Goal: Task Accomplishment & Management: Manage account settings

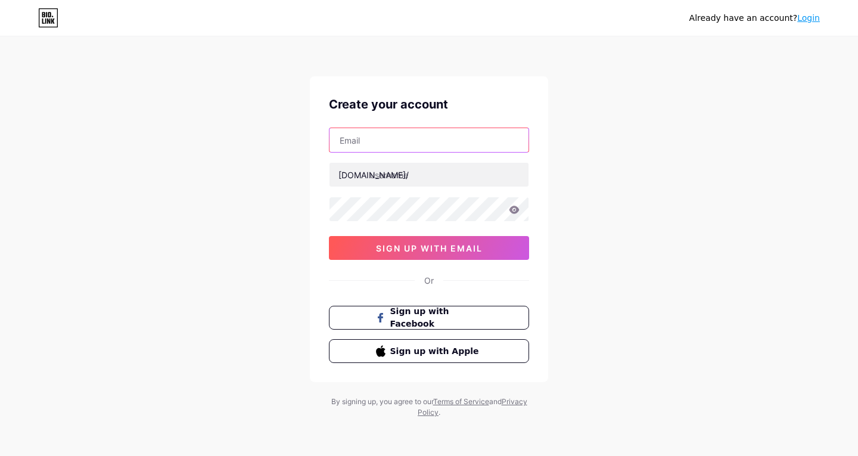
click at [430, 131] on input "text" at bounding box center [429, 140] width 199 height 24
type input "[EMAIL_ADDRESS][DOMAIN_NAME]"
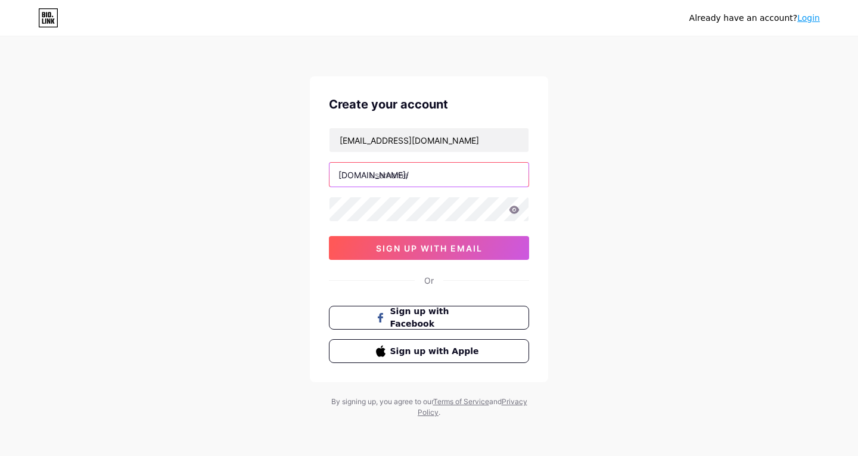
click at [408, 182] on input "text" at bounding box center [429, 175] width 199 height 24
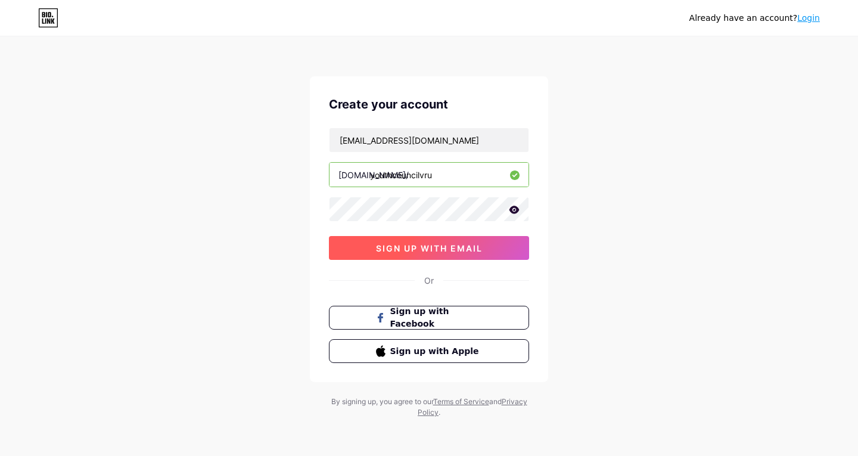
type input "youthcouncilvru"
click at [439, 257] on button "sign up with email" at bounding box center [429, 248] width 200 height 24
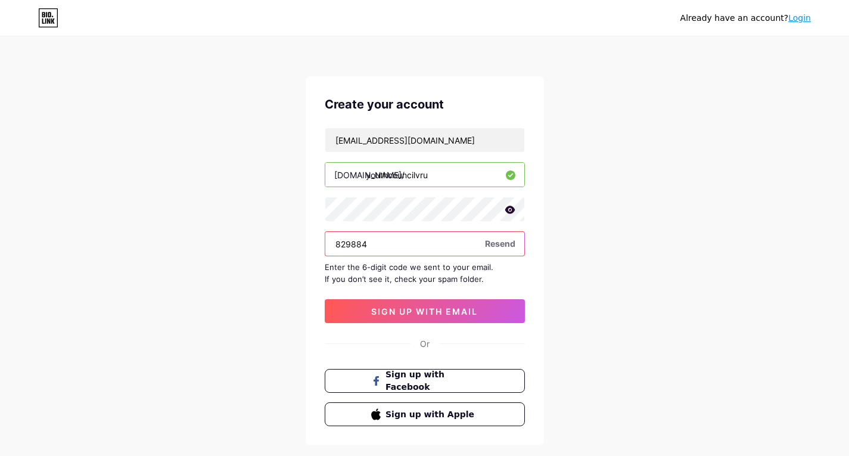
type input "829884"
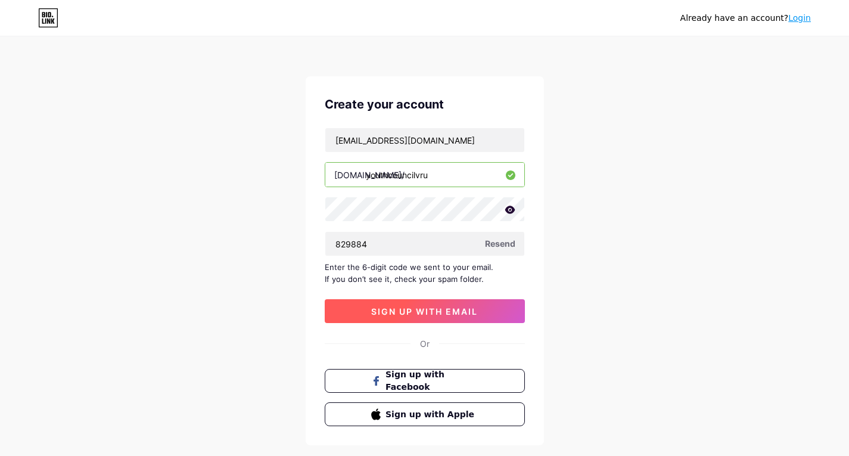
click at [403, 306] on span "sign up with email" at bounding box center [424, 311] width 107 height 10
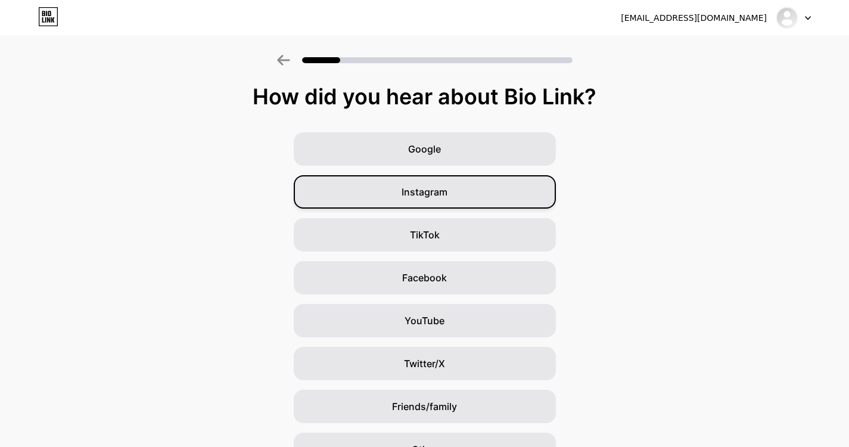
scroll to position [67, 0]
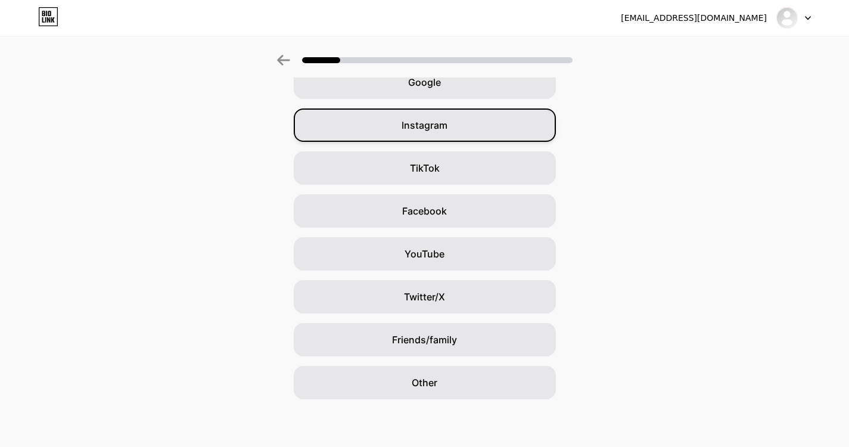
click at [447, 131] on span "Instagram" at bounding box center [425, 125] width 46 height 14
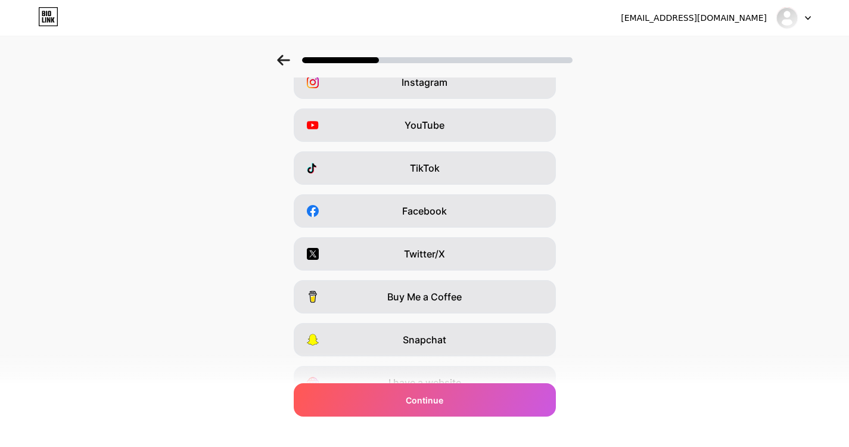
scroll to position [0, 0]
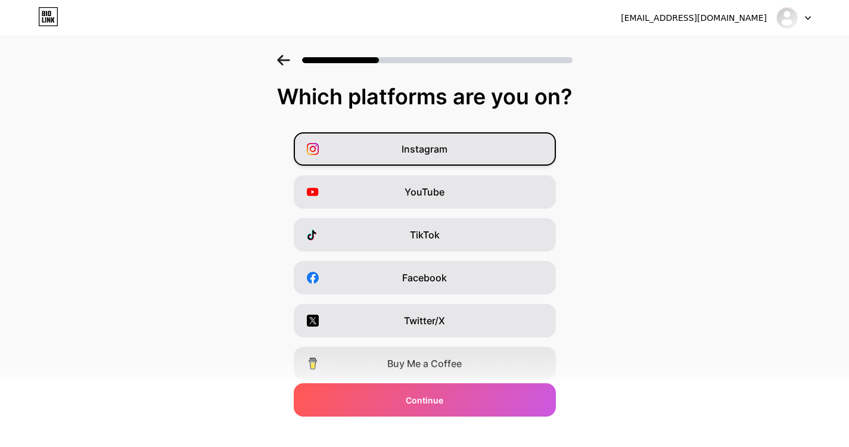
click at [442, 143] on span "Instagram" at bounding box center [425, 149] width 46 height 14
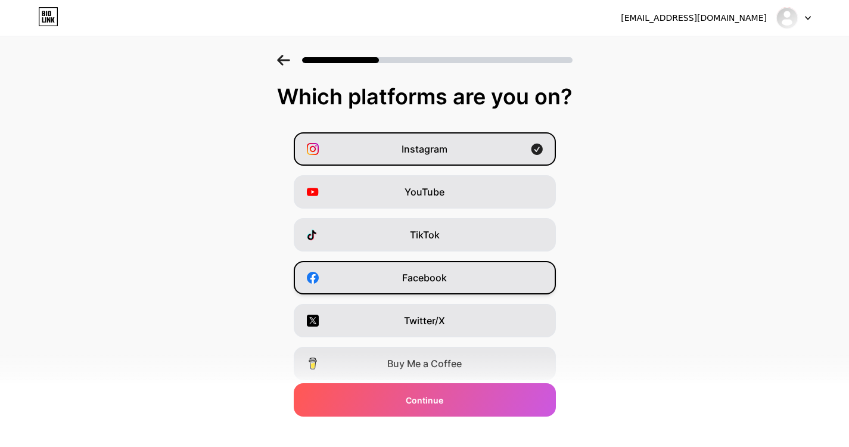
click at [443, 271] on span "Facebook" at bounding box center [424, 278] width 45 height 14
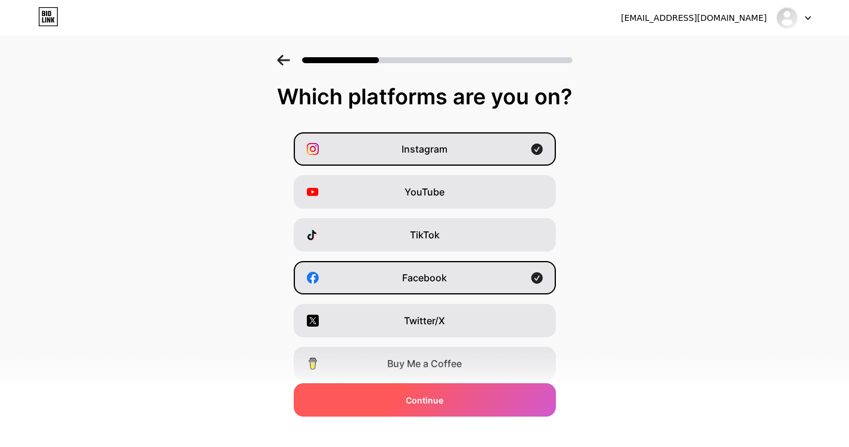
click at [435, 400] on span "Continue" at bounding box center [425, 400] width 38 height 13
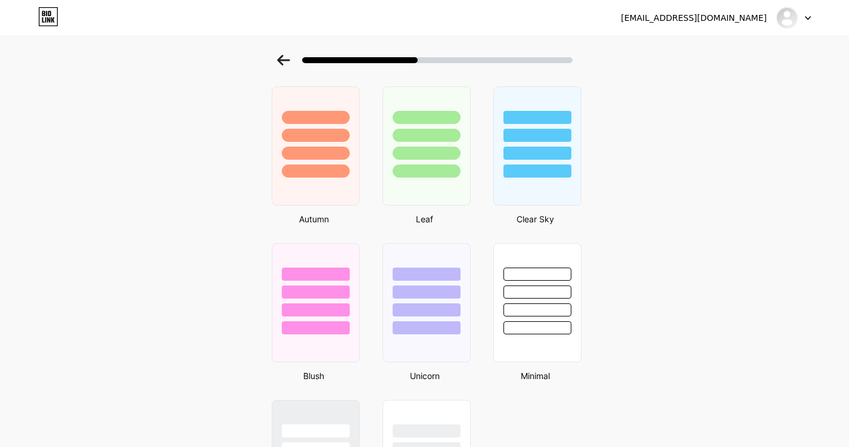
scroll to position [972, 0]
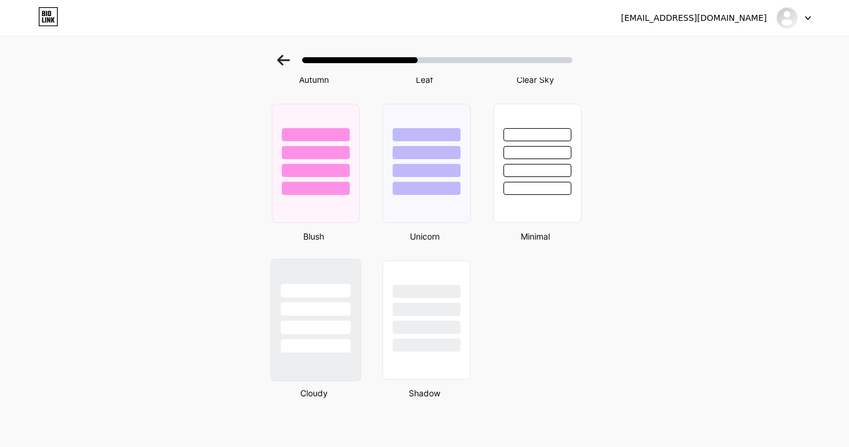
click at [297, 329] on div at bounding box center [316, 328] width 70 height 14
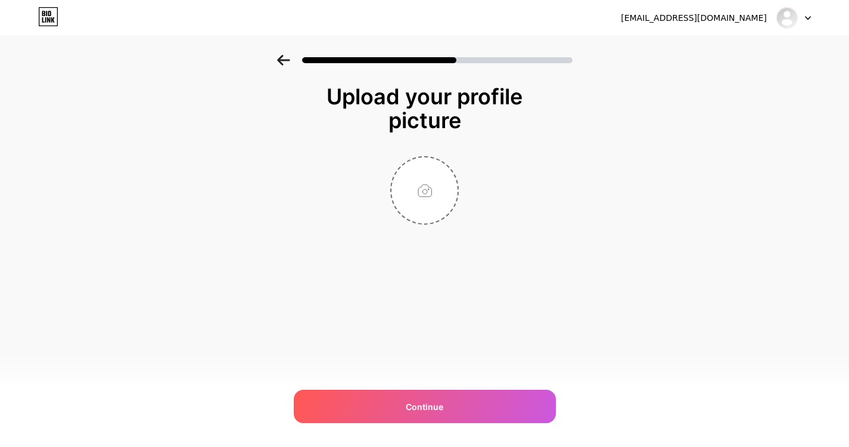
scroll to position [0, 0]
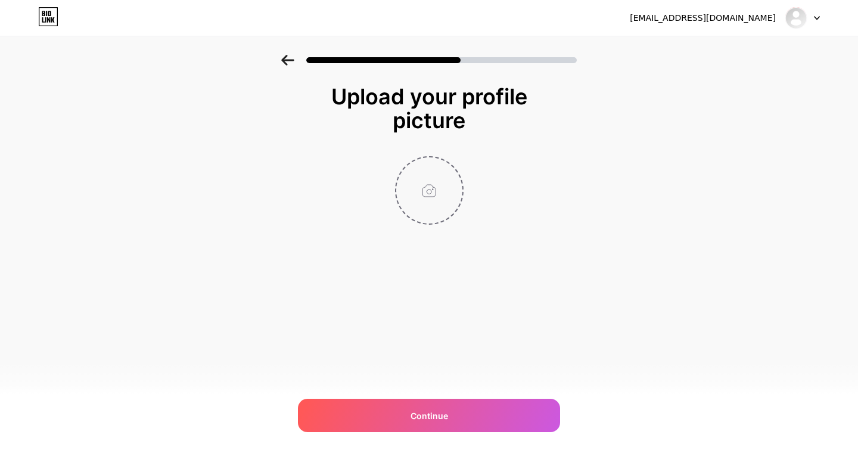
click at [412, 206] on input "file" at bounding box center [429, 190] width 66 height 66
type input "C:\fakepath\short logo blue.png"
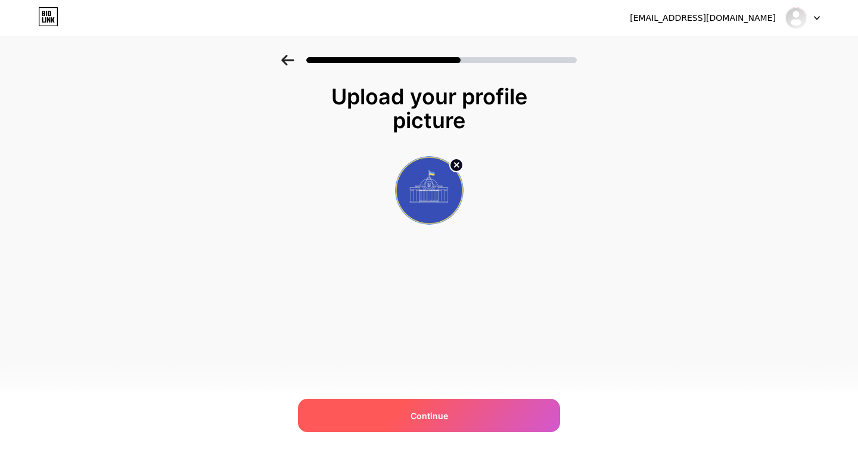
click at [402, 424] on div "Continue" at bounding box center [429, 415] width 262 height 33
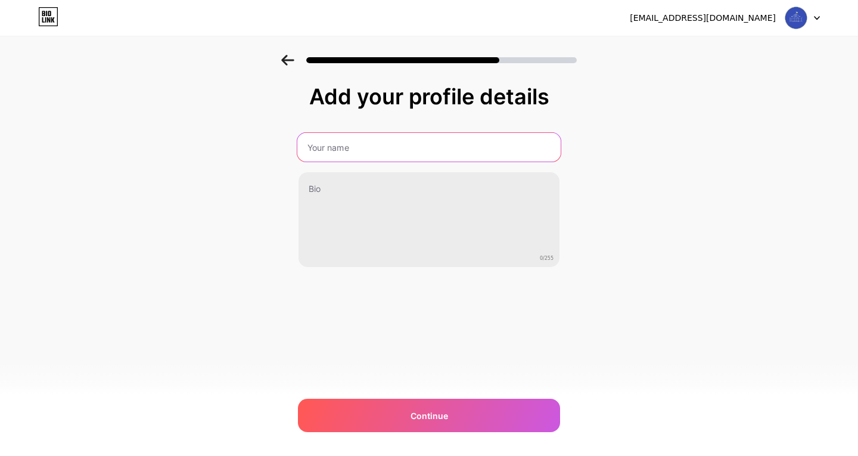
click at [394, 135] on input "text" at bounding box center [428, 147] width 263 height 29
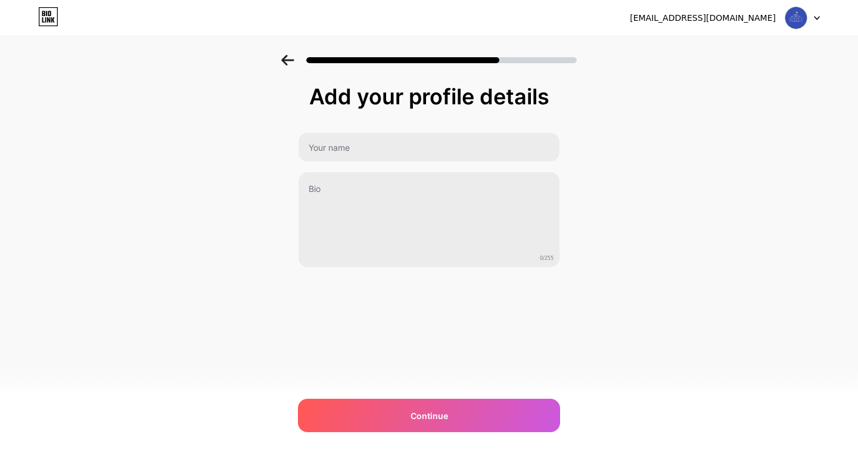
click at [818, 19] on icon at bounding box center [817, 18] width 6 height 4
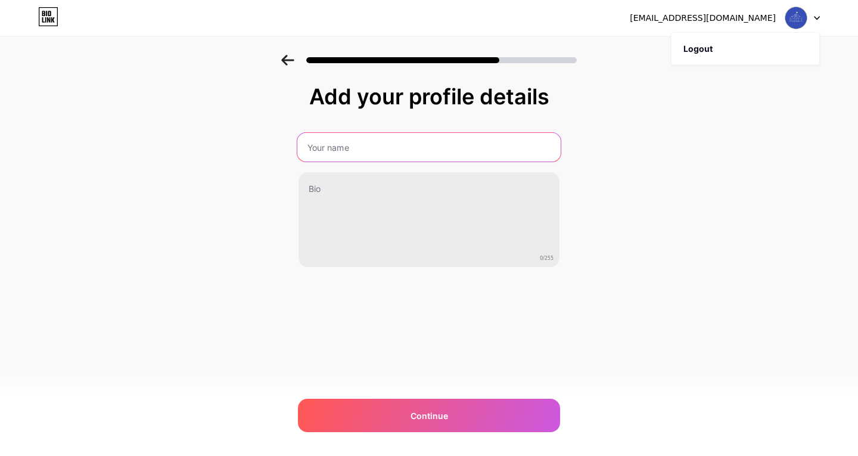
click at [379, 150] on input "text" at bounding box center [428, 147] width 263 height 29
paste input "youthcouncil_vru"
type input "youthcouncil_vru"
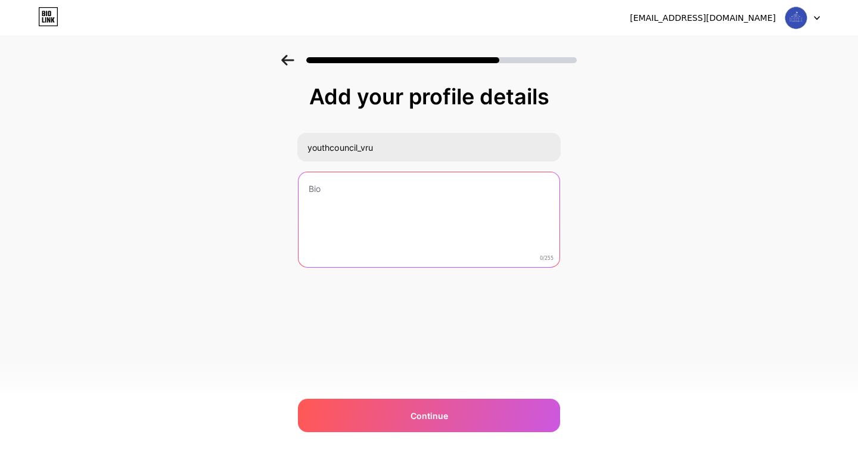
click at [377, 225] on textarea at bounding box center [429, 220] width 261 height 96
paste textarea "• консультативно-дорадчий орган при Голові ВРУ • врахування позиції молоді на р…"
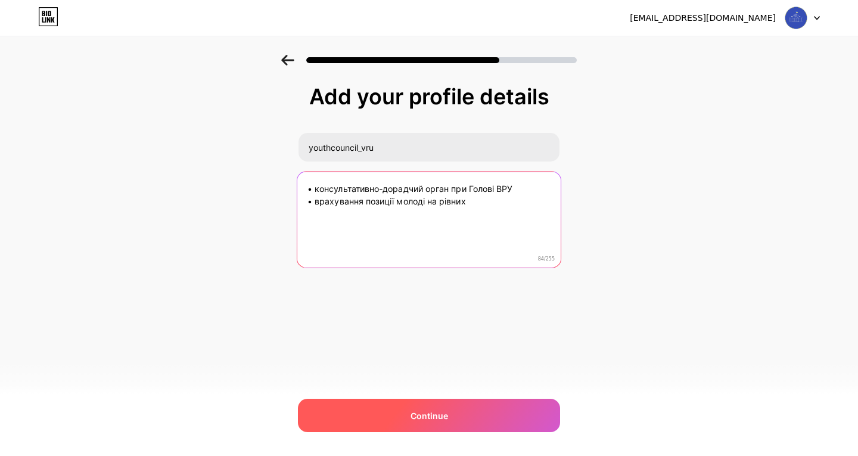
type textarea "• консультативно-дорадчий орган при Голові ВРУ • врахування позиції молоді на р…"
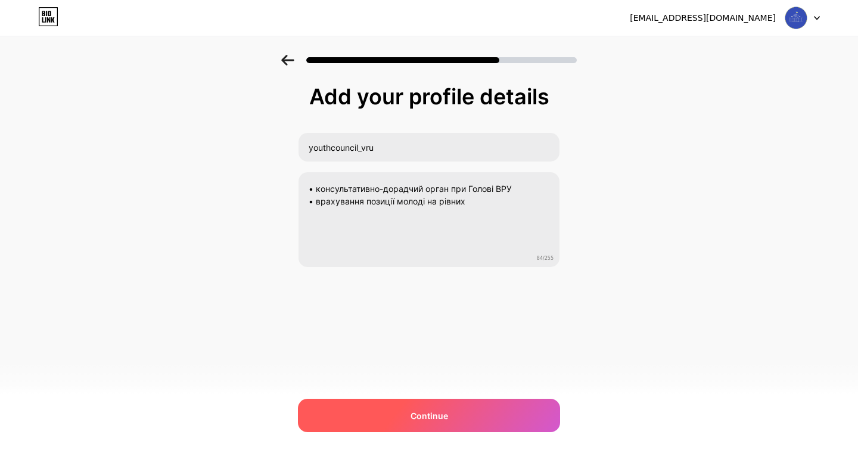
click at [424, 408] on div "Continue" at bounding box center [429, 415] width 262 height 33
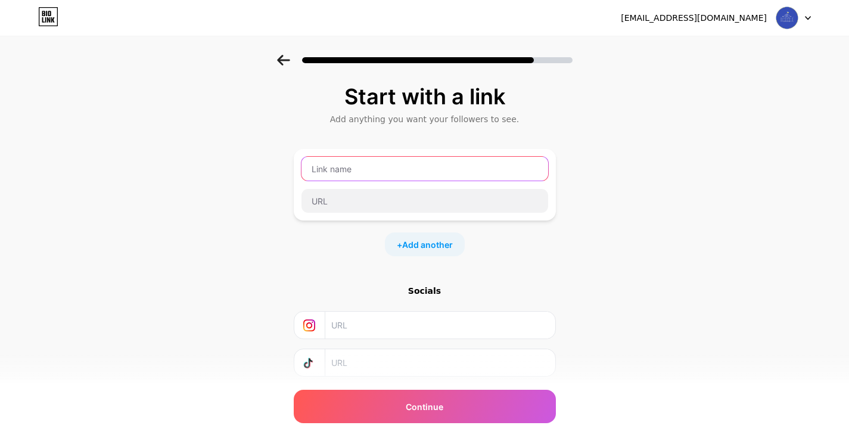
click at [375, 171] on input "text" at bounding box center [425, 169] width 247 height 24
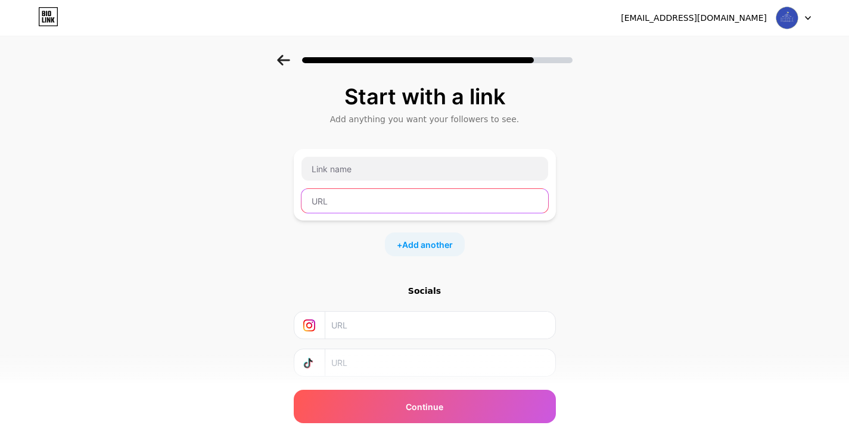
click at [352, 198] on input "text" at bounding box center [425, 201] width 247 height 24
paste input "[URL][DOMAIN_NAME]"
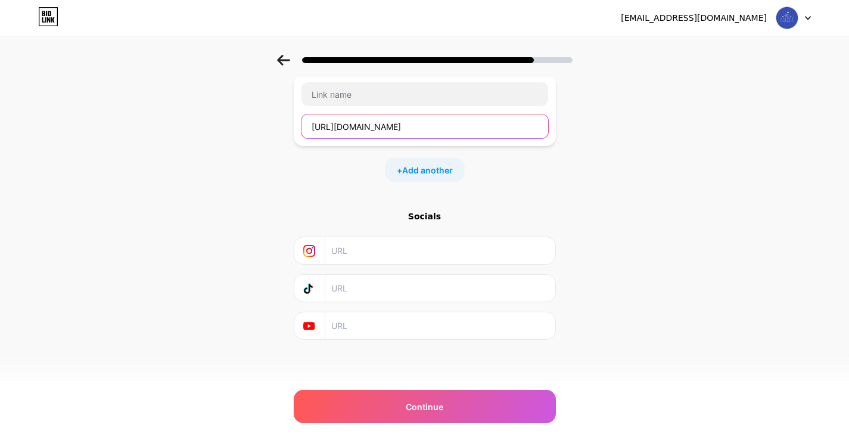
type input "[URL][DOMAIN_NAME]"
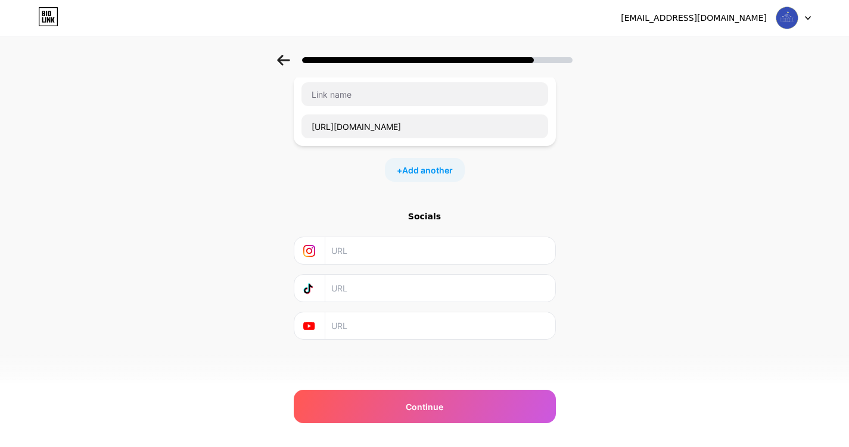
scroll to position [0, 0]
click at [362, 256] on input "text" at bounding box center [439, 250] width 216 height 27
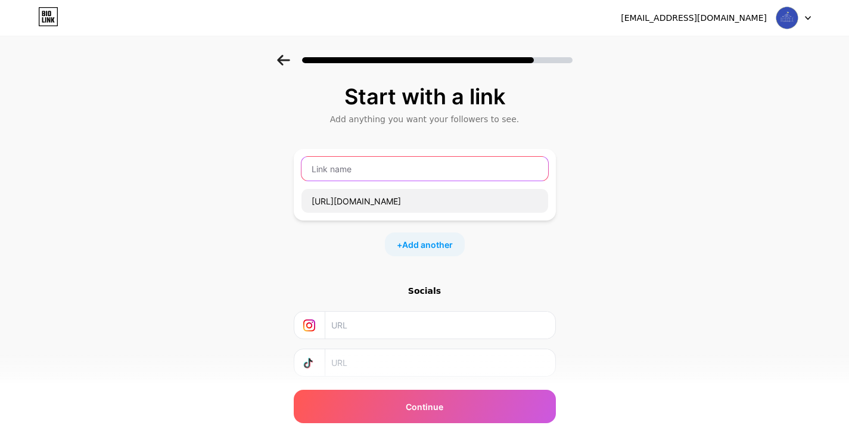
click at [352, 176] on input "text" at bounding box center [425, 169] width 247 height 24
type input "a"
click at [422, 245] on span "Add another" at bounding box center [427, 244] width 51 height 13
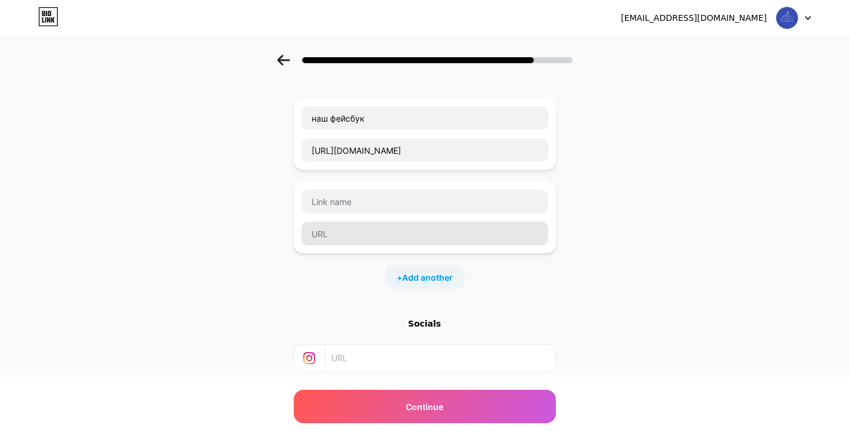
scroll to position [51, 0]
click at [460, 183] on div at bounding box center [425, 217] width 262 height 72
type input "наш фейсбук"
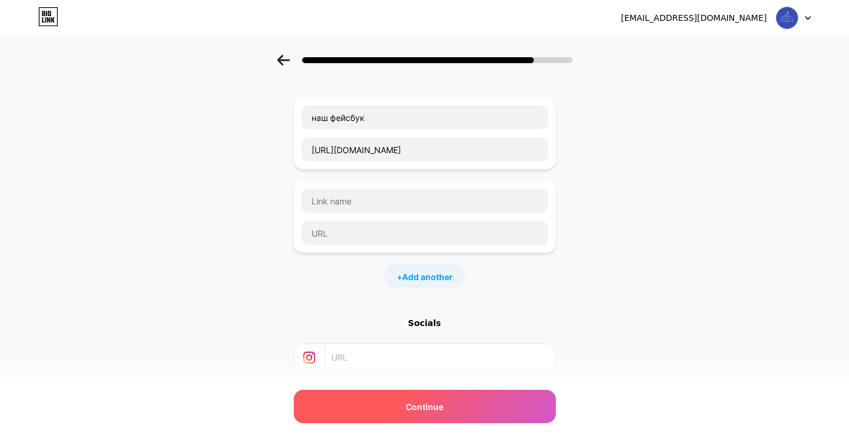
click at [461, 405] on div "Continue" at bounding box center [425, 406] width 262 height 33
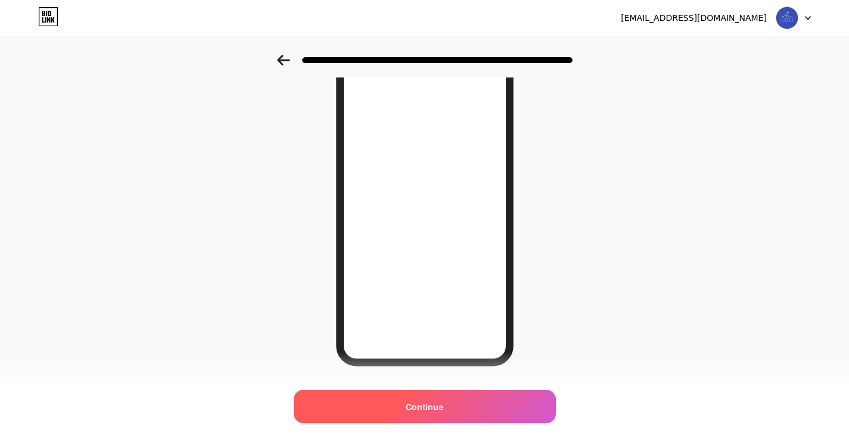
scroll to position [124, 0]
click at [400, 405] on div "Continue" at bounding box center [425, 406] width 262 height 33
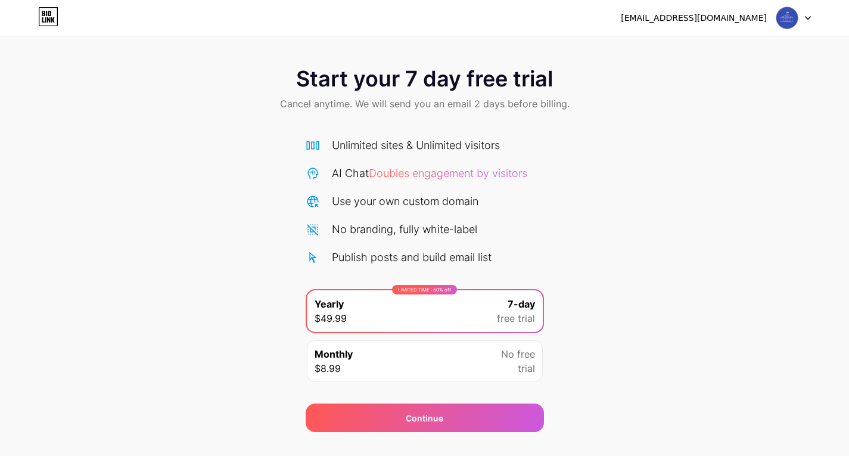
click at [485, 194] on div "Use your own custom domain" at bounding box center [425, 201] width 238 height 16
click at [797, 17] on img at bounding box center [787, 18] width 23 height 23
click at [55, 15] on icon at bounding box center [48, 16] width 20 height 19
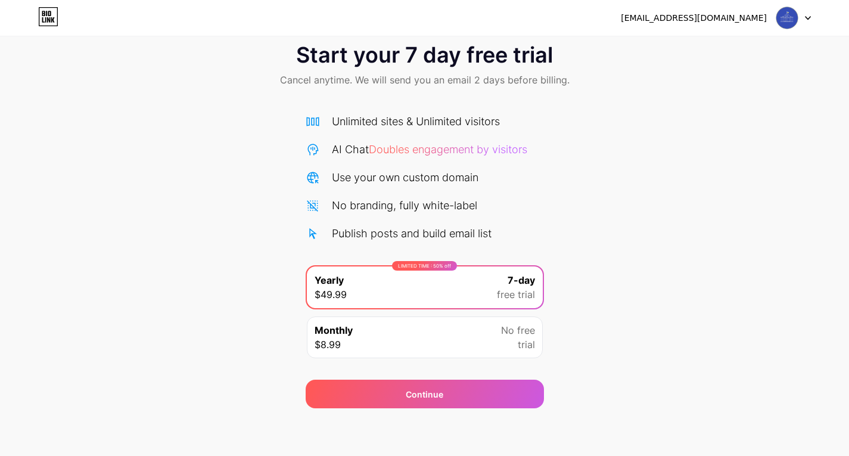
click at [409, 264] on div "LIMITED TIME : 50% off" at bounding box center [424, 266] width 65 height 10
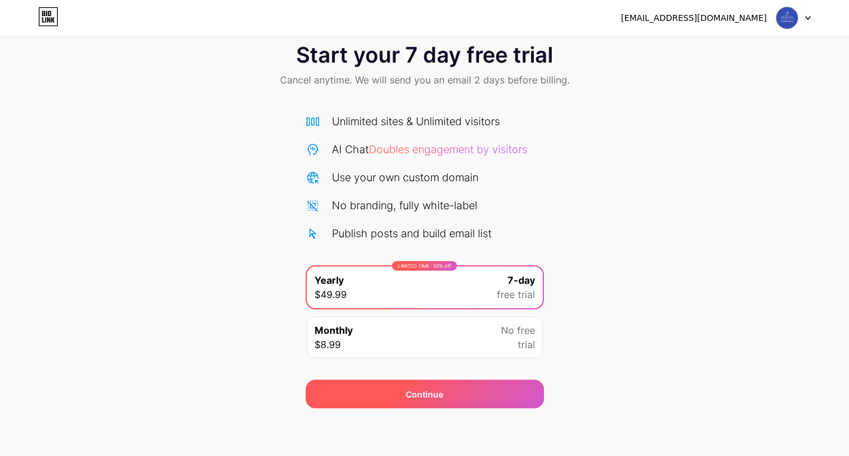
click at [424, 394] on div "Continue" at bounding box center [425, 394] width 38 height 13
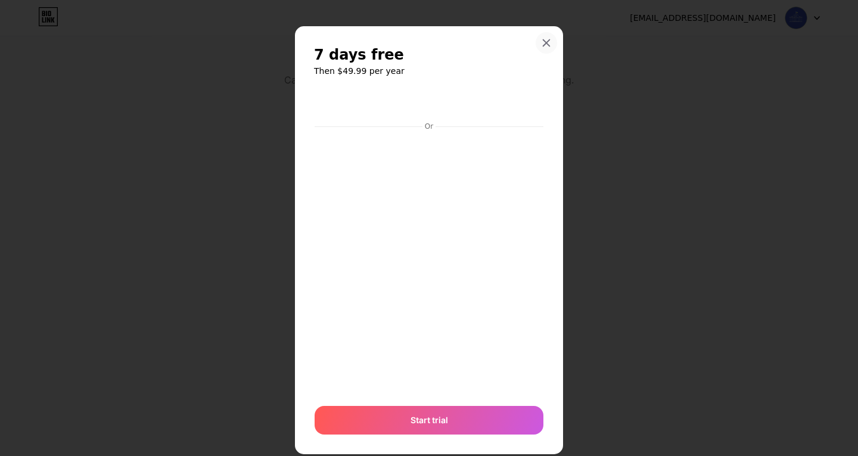
click at [543, 39] on icon at bounding box center [547, 43] width 10 height 10
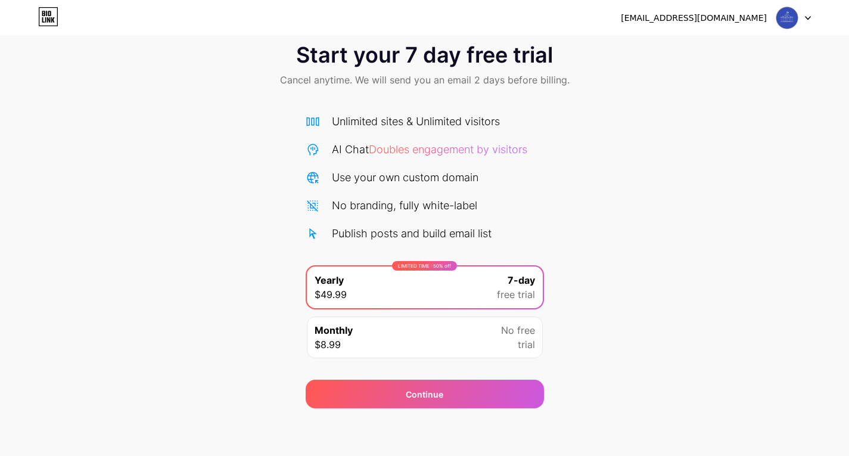
scroll to position [0, 0]
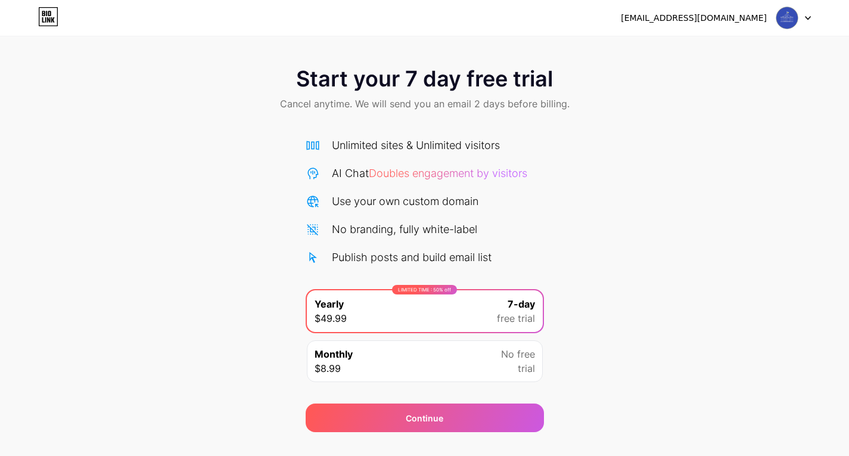
click at [809, 20] on div at bounding box center [793, 17] width 35 height 21
drag, startPoint x: 713, startPoint y: 7, endPoint x: 795, endPoint y: 19, distance: 82.6
click at [795, 19] on div "molodiznaradavry8@gmail.com Logout" at bounding box center [424, 18] width 849 height 36
click at [795, 19] on img at bounding box center [787, 18] width 23 height 23
click at [691, 48] on li "Logout" at bounding box center [737, 49] width 148 height 32
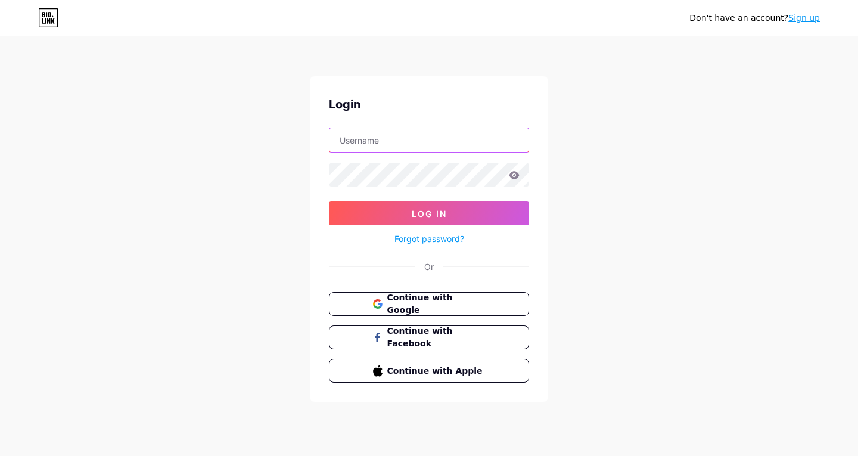
type input "[EMAIL_ADDRESS][DOMAIN_NAME]"
click at [48, 11] on icon at bounding box center [48, 17] width 20 height 19
